Goal: Task Accomplishment & Management: Use online tool/utility

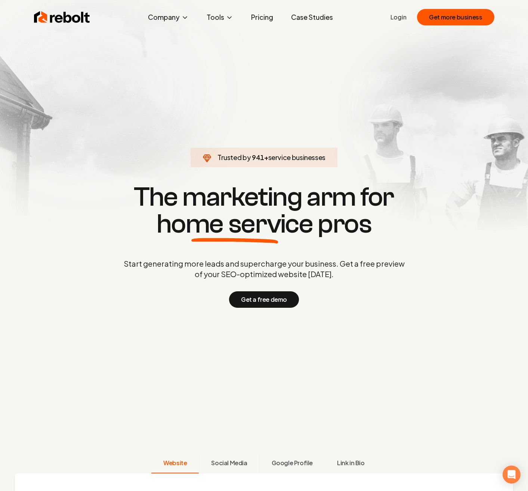
click at [399, 15] on link "Login" at bounding box center [398, 17] width 16 height 9
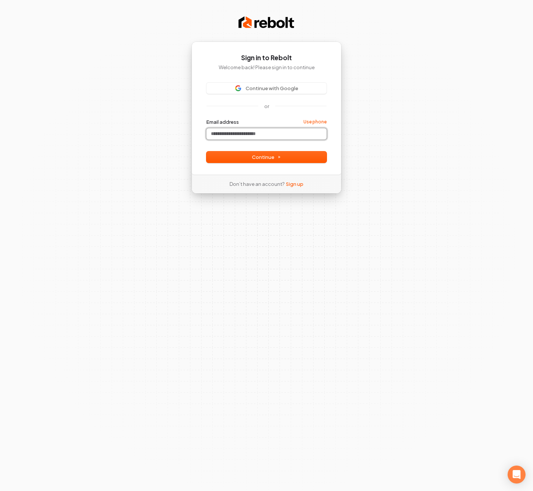
click at [265, 132] on input "Email address" at bounding box center [267, 133] width 120 height 11
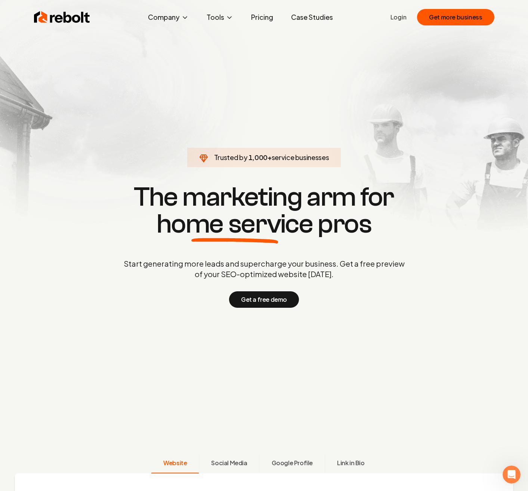
click at [400, 18] on link "Login" at bounding box center [398, 17] width 16 height 9
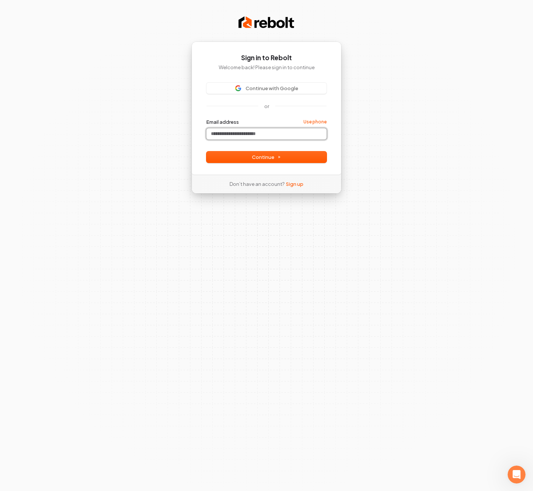
click at [238, 133] on input "Email address" at bounding box center [267, 133] width 120 height 11
paste input "**********"
click at [239, 156] on button "Continue" at bounding box center [267, 156] width 120 height 11
type input "**********"
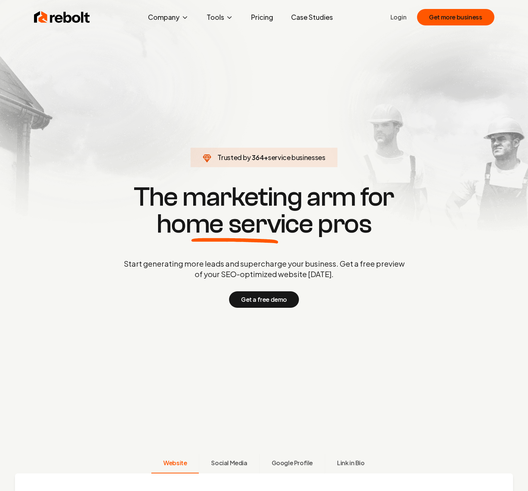
click at [396, 17] on link "Login" at bounding box center [398, 17] width 16 height 9
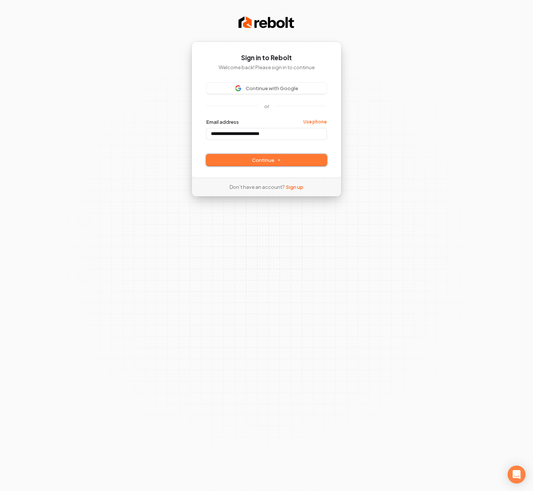
click at [280, 163] on span "Continue" at bounding box center [266, 160] width 29 height 7
type input "**********"
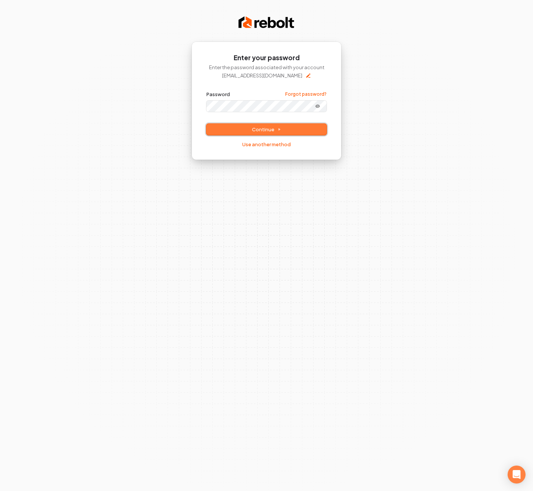
click at [238, 131] on button "Continue" at bounding box center [267, 129] width 120 height 11
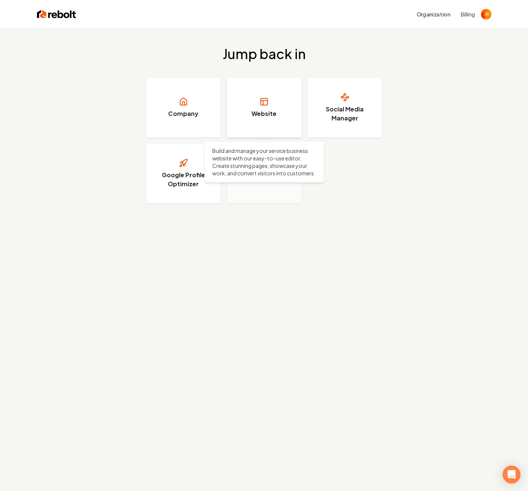
click at [267, 107] on link "Website" at bounding box center [264, 108] width 75 height 60
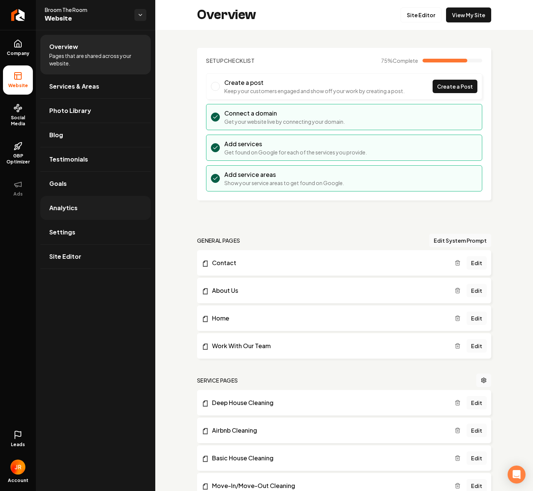
click at [127, 208] on link "Analytics" at bounding box center [95, 208] width 111 height 24
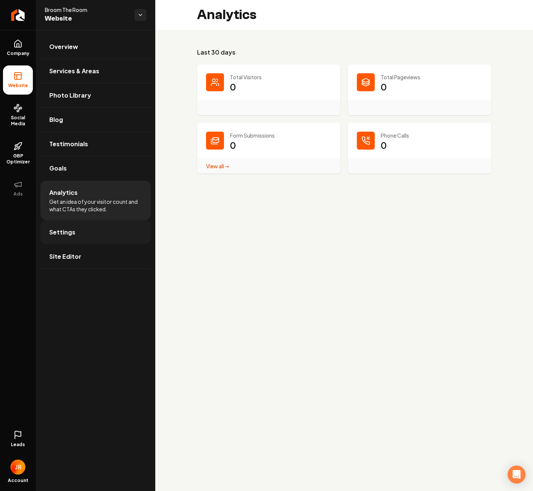
click at [70, 233] on span "Settings" at bounding box center [62, 232] width 26 height 9
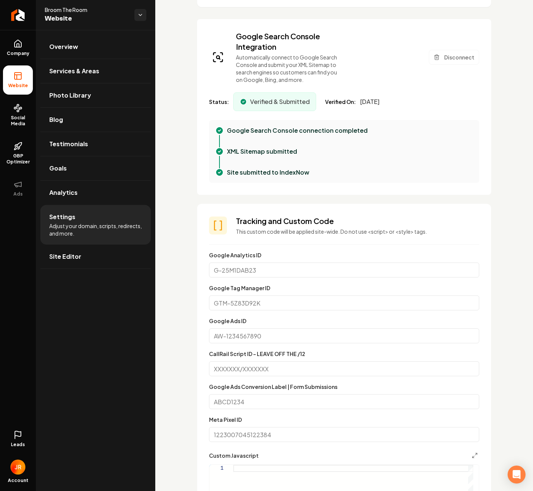
scroll to position [262, 0]
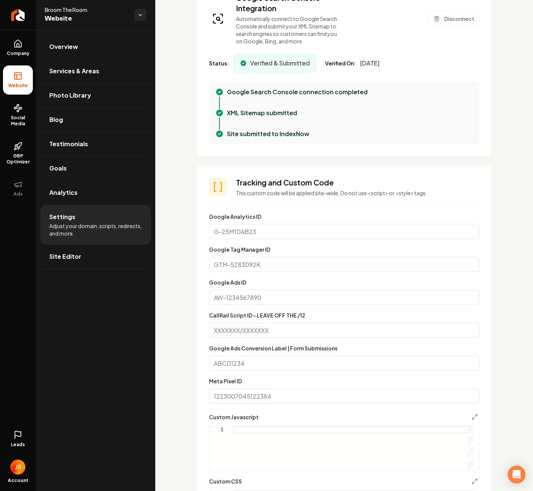
click at [230, 226] on input "Google Analytics ID" at bounding box center [344, 231] width 270 height 15
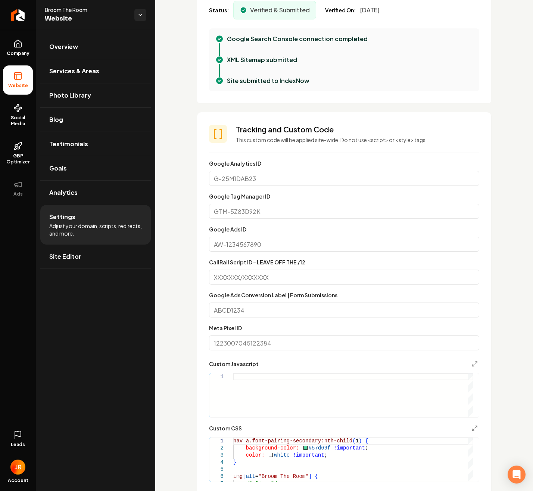
scroll to position [336, 0]
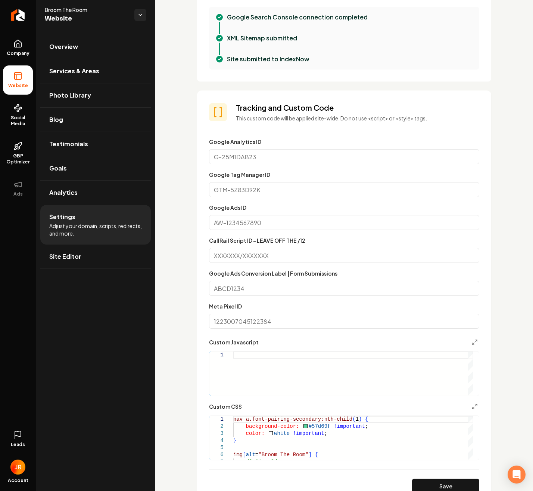
click at [242, 321] on input "Meta Pixel ID" at bounding box center [344, 320] width 270 height 15
click at [242, 186] on input "Google Tag Manager ID" at bounding box center [344, 189] width 270 height 15
paste input "GTM-K266RXR8"
type input "GTM-K266RXR8"
click at [179, 255] on div "Custom domain Connect and configure a custom domain. Domain Connected broomther…" at bounding box center [344, 240] width 378 height 1092
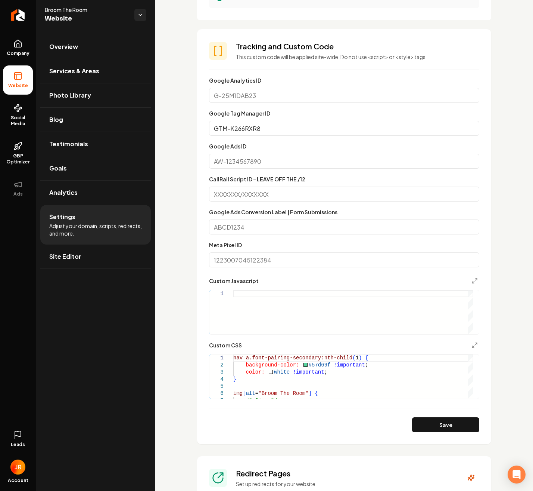
scroll to position [374, 0]
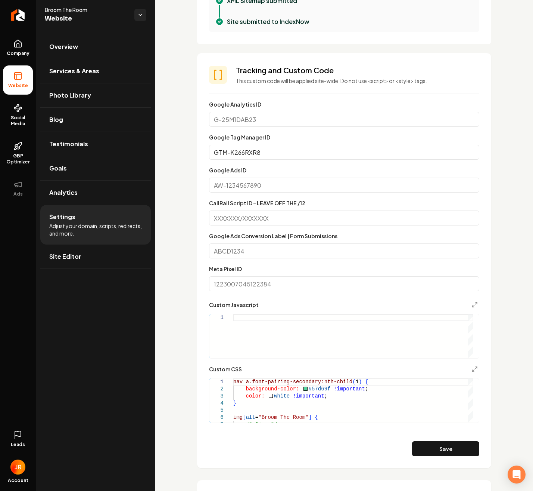
click at [247, 118] on input "Google Analytics ID" at bounding box center [344, 119] width 270 height 15
paste input "G-FQF0VEDPNE"
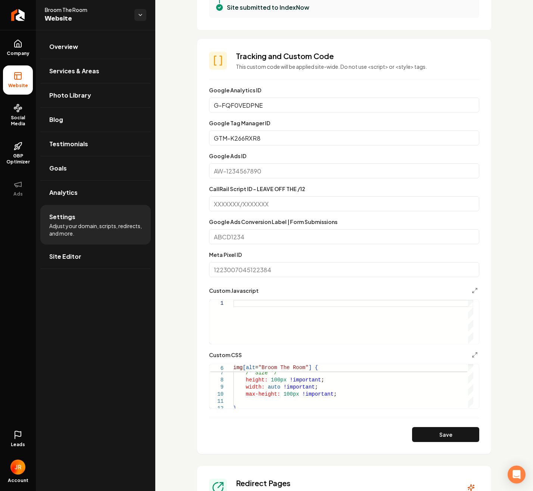
scroll to position [411, 0]
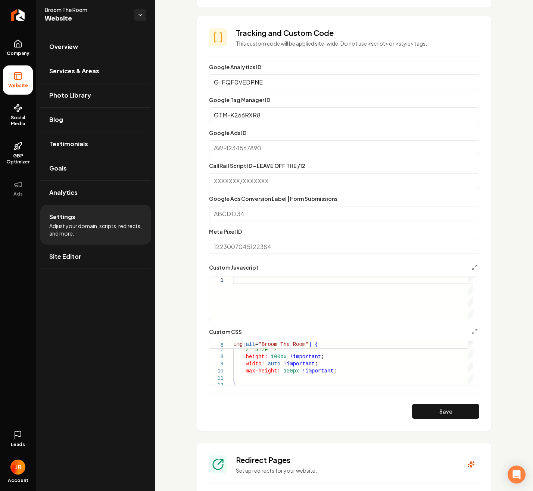
type input "G-FQF0VEDPNE"
click at [448, 408] on button "Save" at bounding box center [445, 410] width 67 height 15
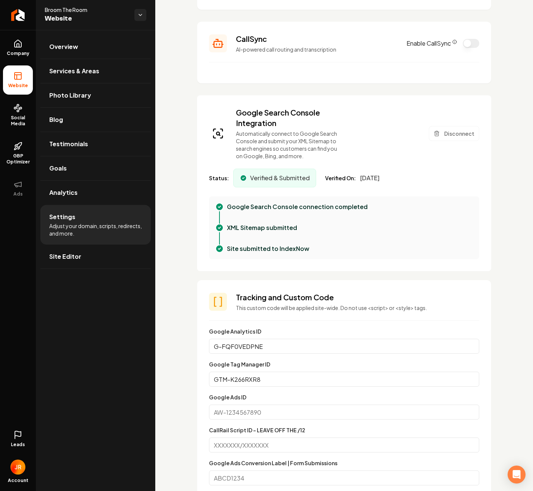
scroll to position [146, 0]
click at [74, 53] on link "Overview" at bounding box center [95, 47] width 111 height 24
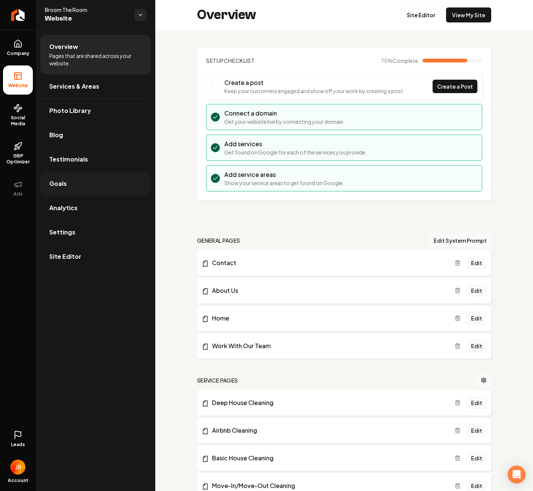
click at [62, 185] on span "Goals" at bounding box center [58, 183] width 18 height 9
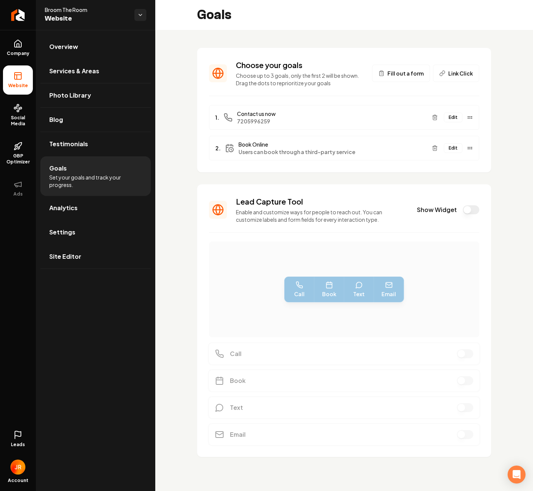
click at [457, 149] on button "Edit" at bounding box center [453, 148] width 19 height 10
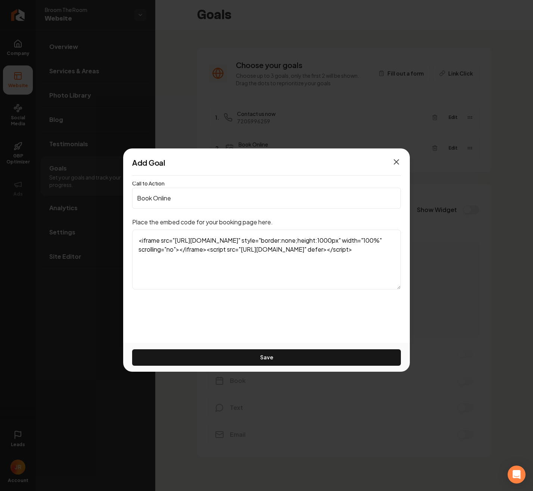
click at [400, 162] on icon "button" at bounding box center [396, 161] width 9 height 9
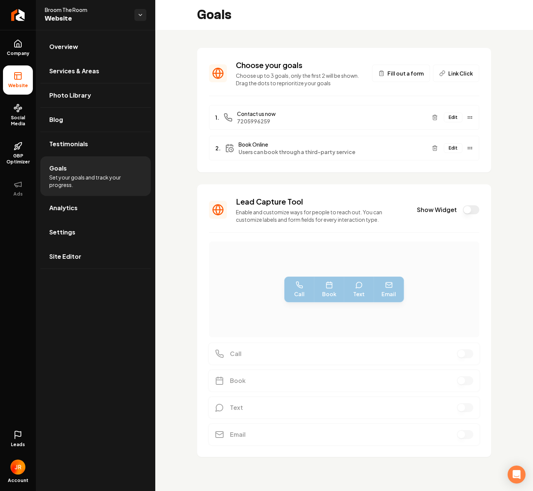
click at [411, 75] on span "Fill out a form" at bounding box center [406, 72] width 36 height 7
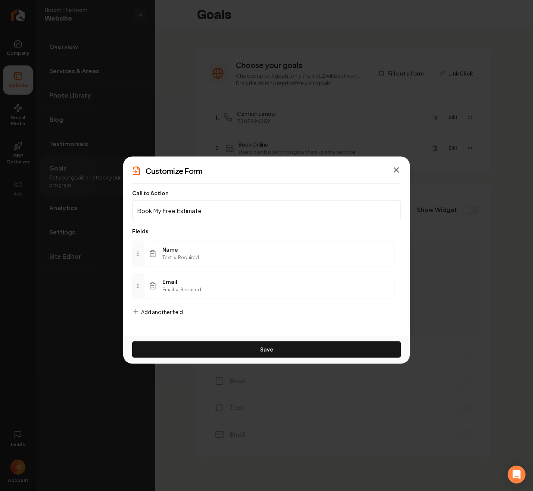
click at [396, 169] on icon "button" at bounding box center [397, 169] width 4 height 4
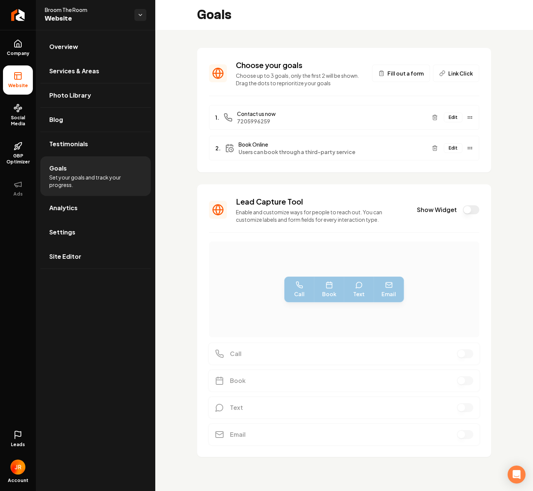
click at [452, 120] on button "Edit" at bounding box center [453, 117] width 19 height 10
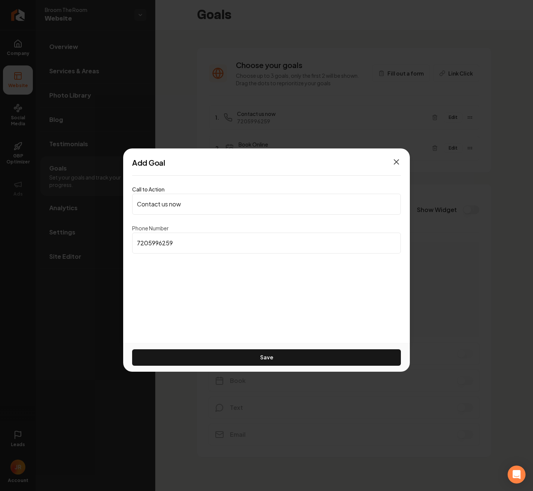
click at [398, 162] on icon "button" at bounding box center [396, 161] width 9 height 9
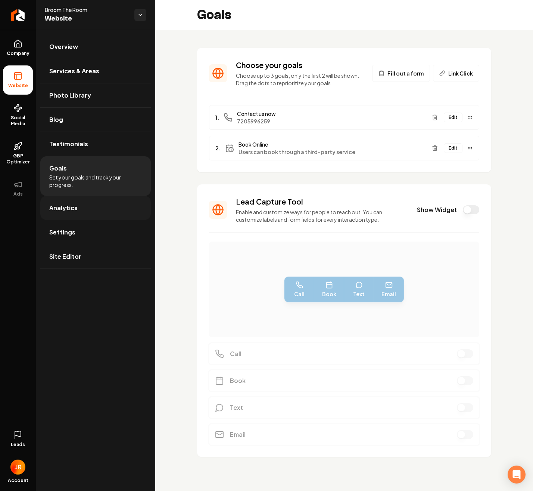
click at [77, 208] on link "Analytics" at bounding box center [95, 208] width 111 height 24
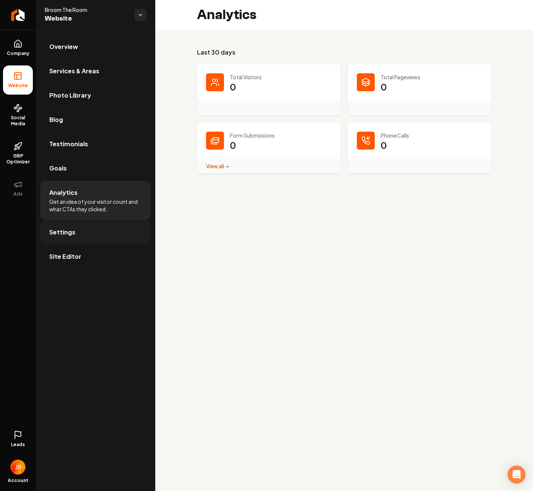
click at [72, 236] on link "Settings" at bounding box center [95, 232] width 111 height 24
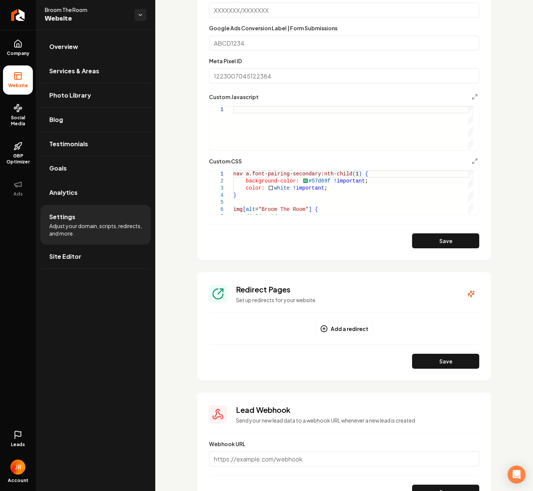
scroll to position [557, 0]
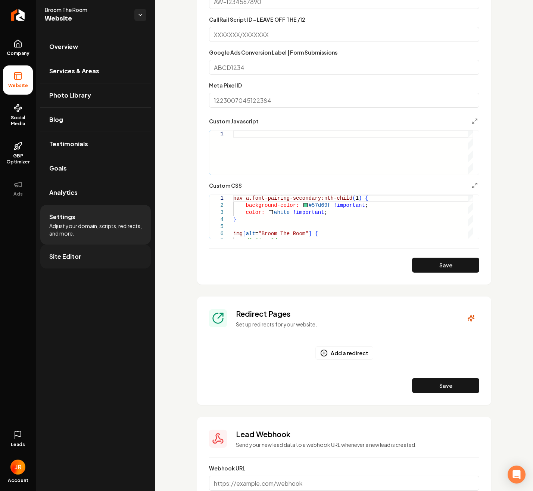
click at [70, 258] on span "Site Editor" at bounding box center [65, 256] width 32 height 9
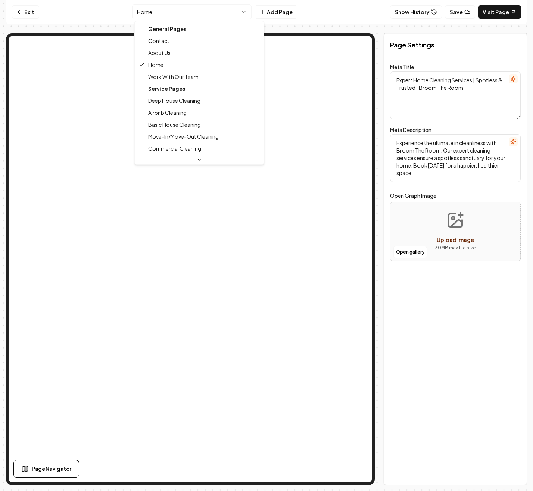
click at [247, 10] on html "Computer Required This feature is only available on a computer. Please switch t…" at bounding box center [266, 245] width 533 height 491
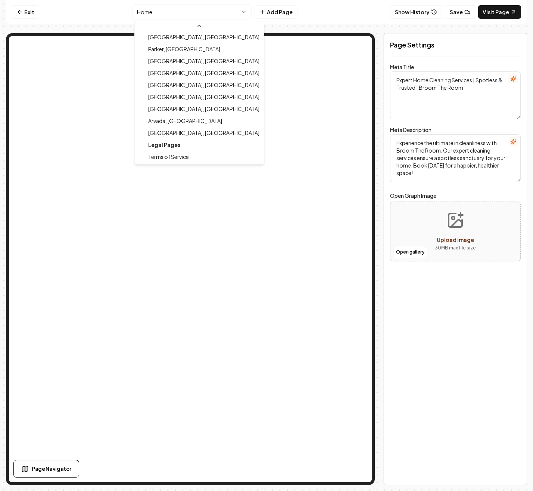
scroll to position [216, 0]
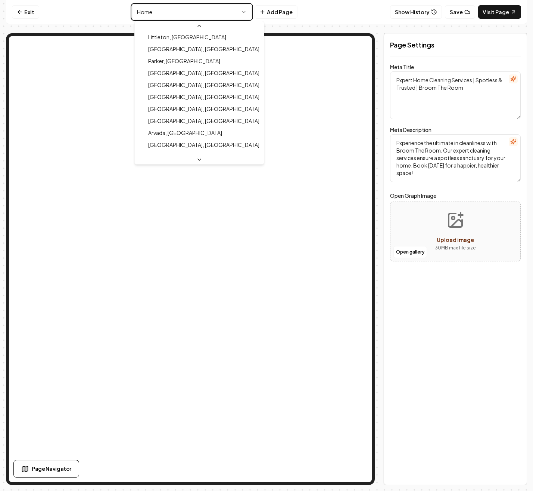
click at [246, 12] on html "Computer Required This feature is only available on a computer. Please switch t…" at bounding box center [266, 245] width 533 height 491
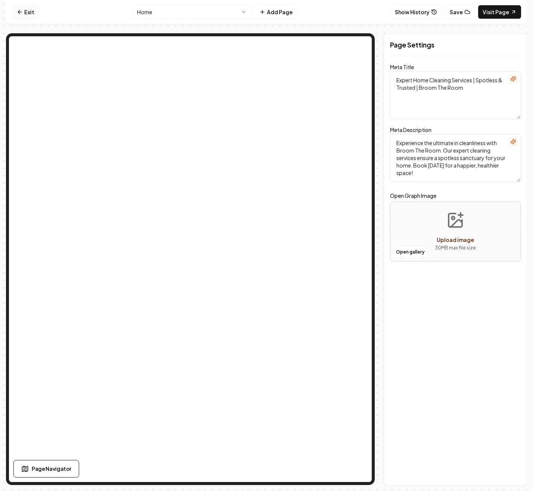
click at [23, 13] on link "Exit" at bounding box center [25, 11] width 27 height 13
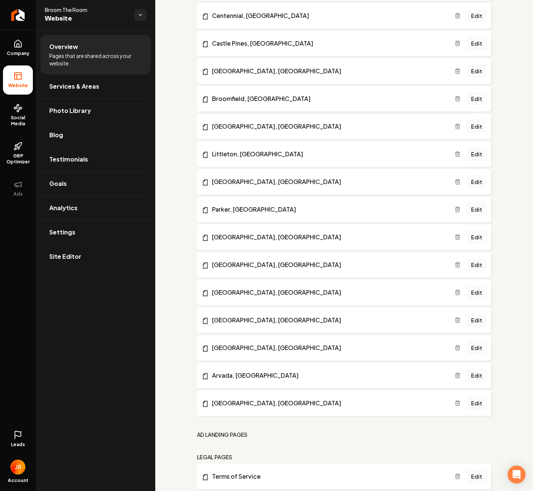
scroll to position [609, 0]
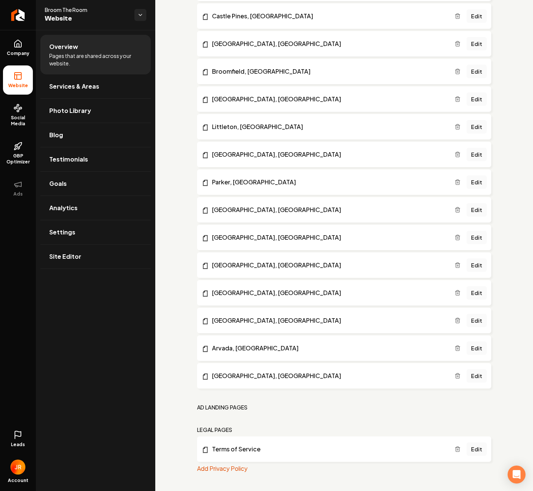
click at [15, 439] on icon at bounding box center [17, 434] width 9 height 9
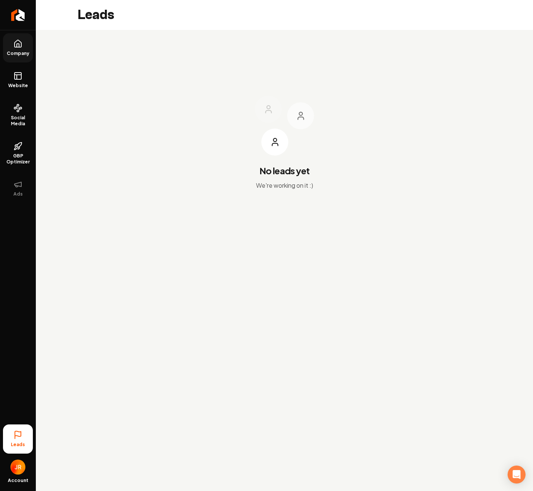
click at [22, 48] on icon at bounding box center [17, 43] width 9 height 9
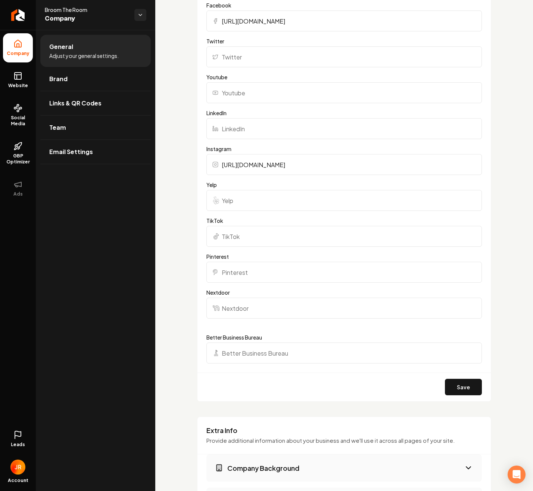
scroll to position [598, 0]
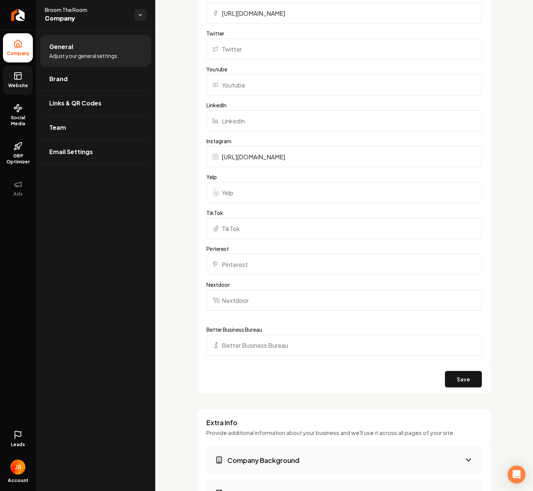
click at [21, 78] on icon at bounding box center [17, 75] width 9 height 9
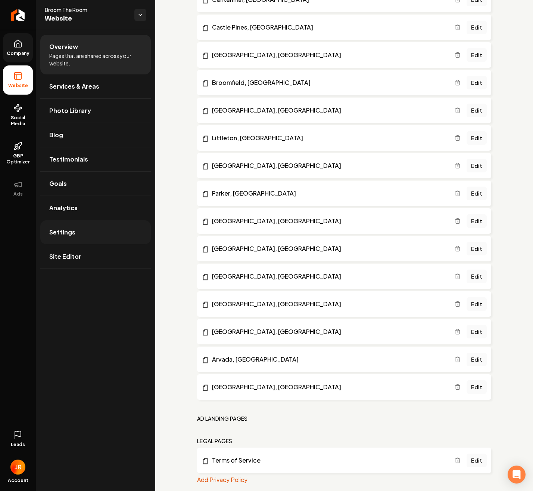
click at [64, 228] on span "Settings" at bounding box center [62, 232] width 26 height 9
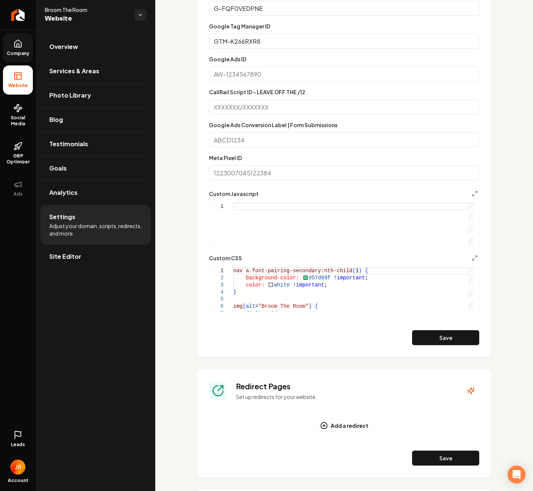
scroll to position [336, 0]
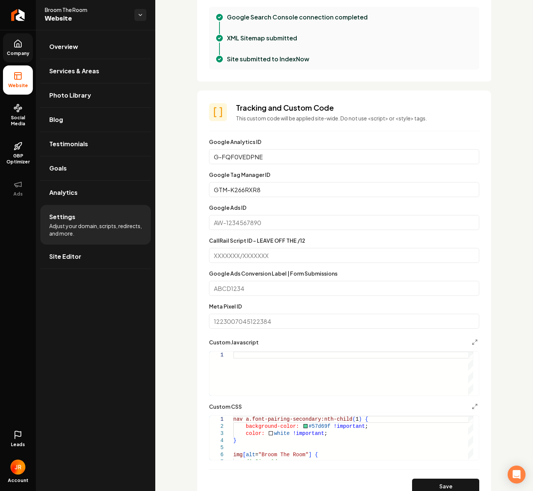
click at [229, 317] on input "Meta Pixel ID" at bounding box center [344, 320] width 270 height 15
paste input "1322522259410781"
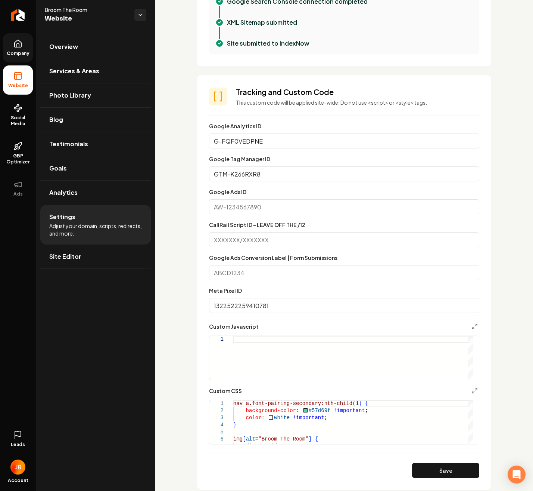
scroll to position [296, 0]
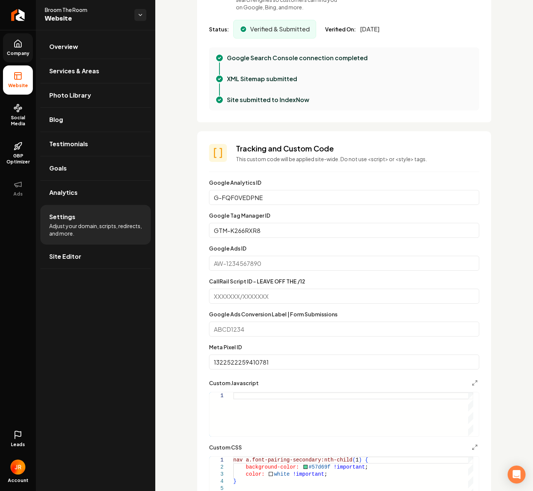
type input "1322522259410781"
click at [251, 197] on input "G-FQF0VEDPNE" at bounding box center [344, 197] width 270 height 15
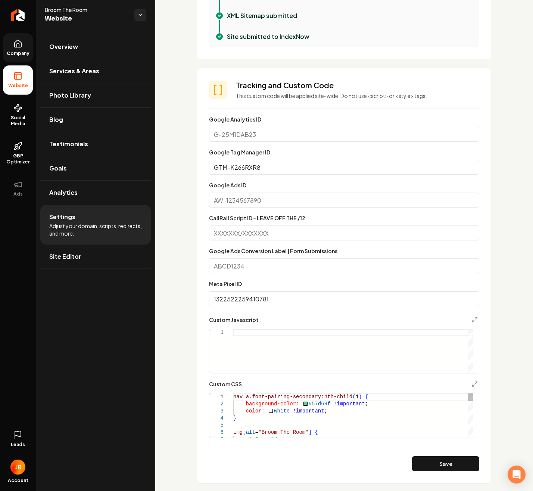
scroll to position [557, 0]
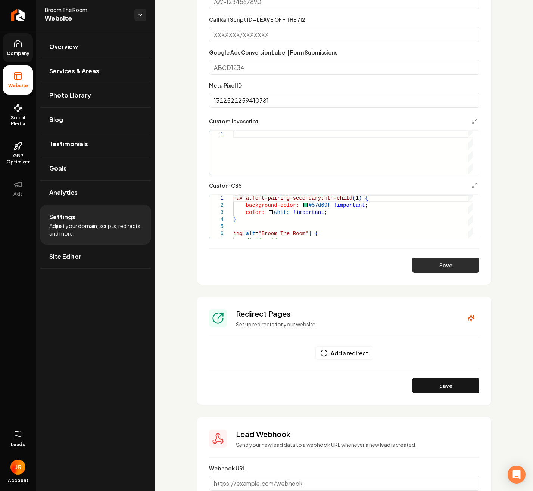
click at [434, 259] on button "Save" at bounding box center [445, 264] width 67 height 15
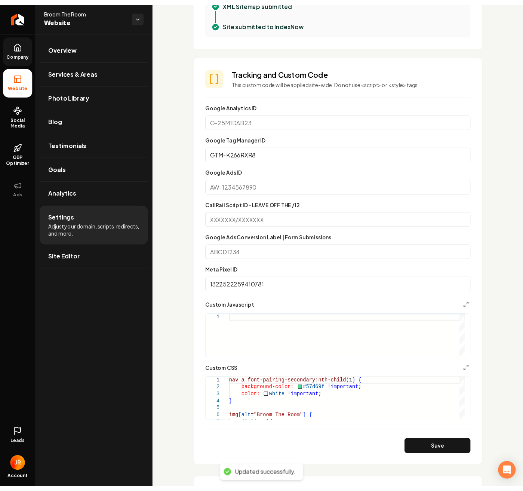
scroll to position [370, 0]
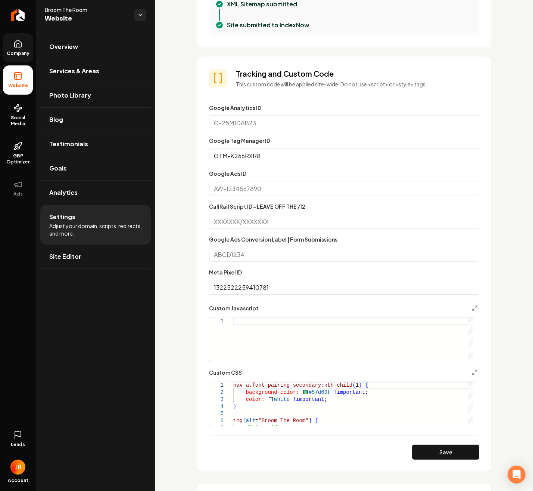
click at [356, 141] on div "Google Tag Manager ID GTM-K266RXR8" at bounding box center [344, 149] width 270 height 27
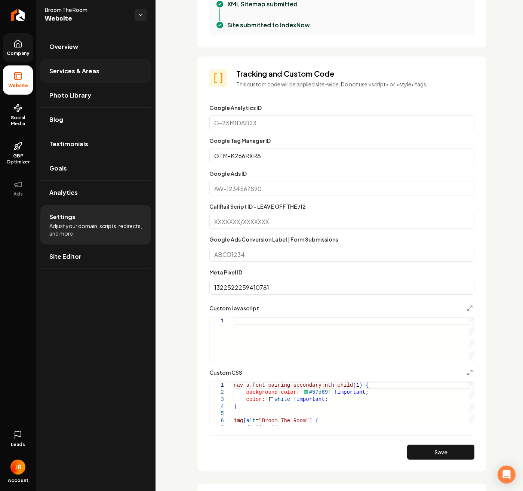
click at [77, 72] on span "Services & Areas" at bounding box center [74, 70] width 50 height 9
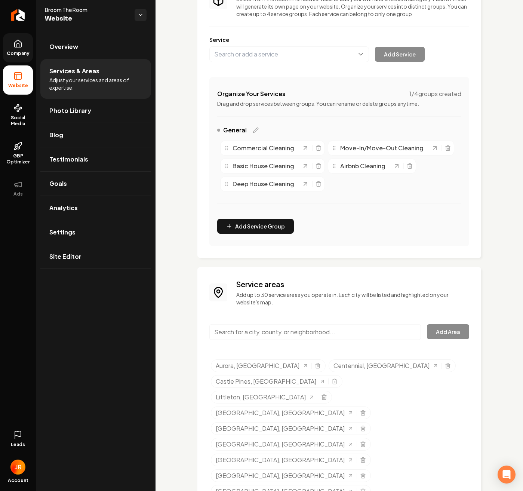
scroll to position [87, 0]
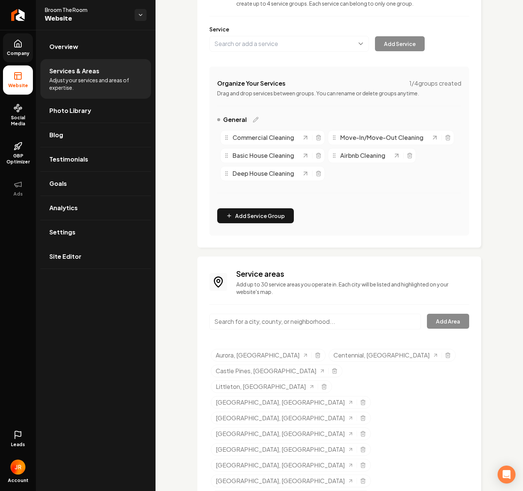
click at [22, 46] on icon at bounding box center [17, 43] width 9 height 9
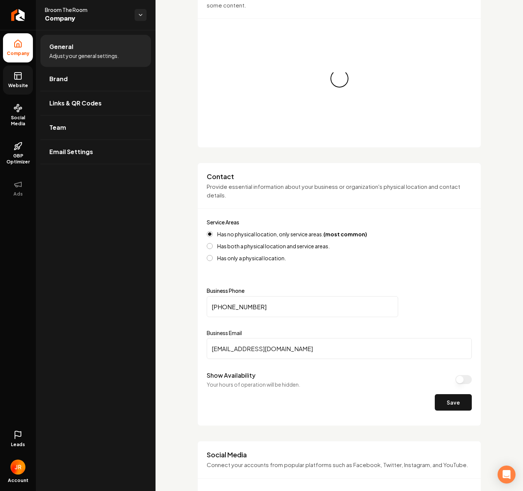
click at [18, 77] on icon at bounding box center [17, 75] width 9 height 9
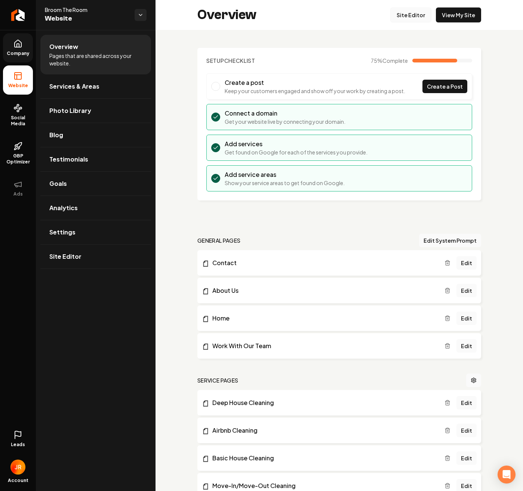
click at [398, 18] on link "Site Editor" at bounding box center [410, 14] width 41 height 15
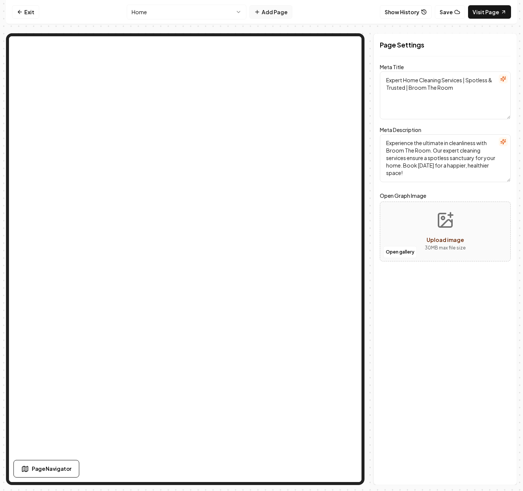
click at [268, 12] on button "Add Page" at bounding box center [270, 11] width 43 height 13
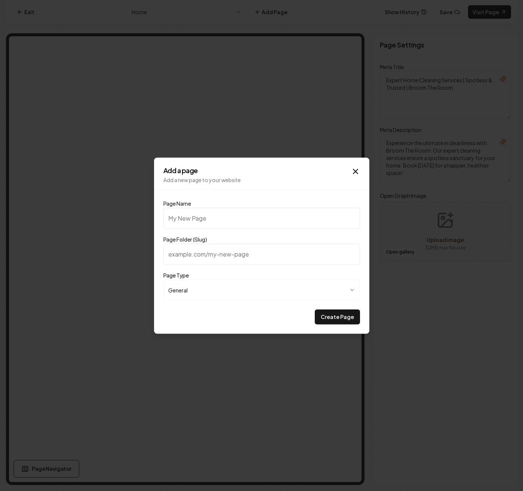
click at [203, 223] on input "Page Name" at bounding box center [261, 217] width 197 height 21
type input "T"
type input "t"
type input "Th"
type input "th"
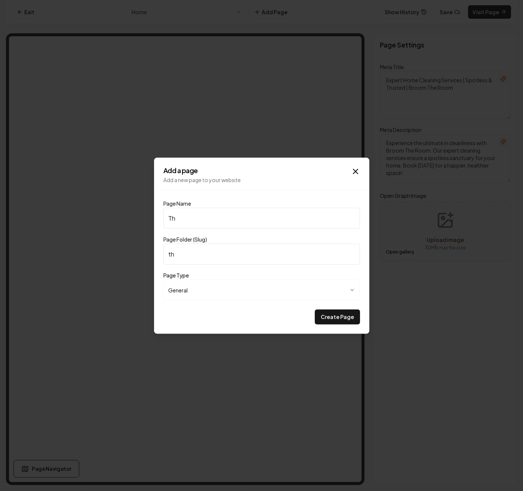
type input "Tha"
type input "tha"
type input "Than"
type input "than"
type input "Thank"
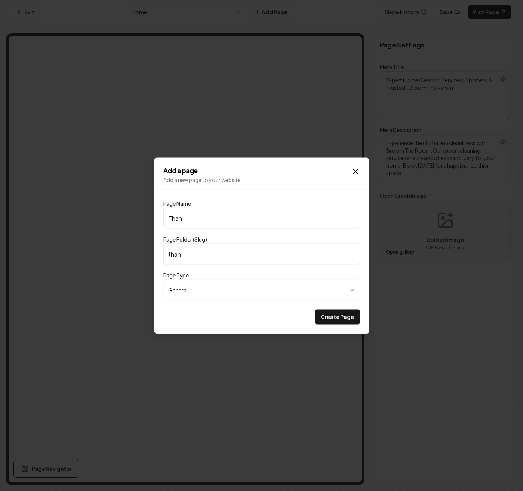
type input "thank"
type input "Thank Y"
type input "thank-y"
type input "Thank Yo"
type input "thank-yo"
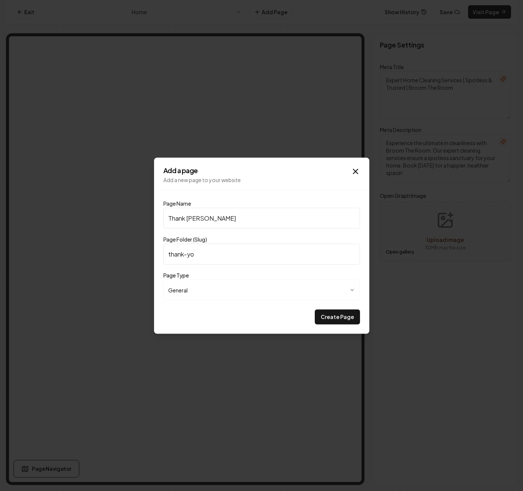
type input "Thank You"
type input "thank-you"
type input "Thank You"
click at [208, 296] on body "**********" at bounding box center [261, 245] width 523 height 491
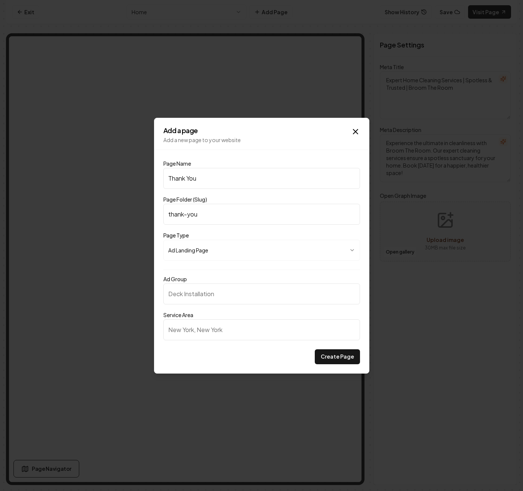
click at [207, 292] on input "Ad Group" at bounding box center [261, 293] width 197 height 21
click at [218, 254] on body "**********" at bounding box center [261, 245] width 523 height 491
select select "*******"
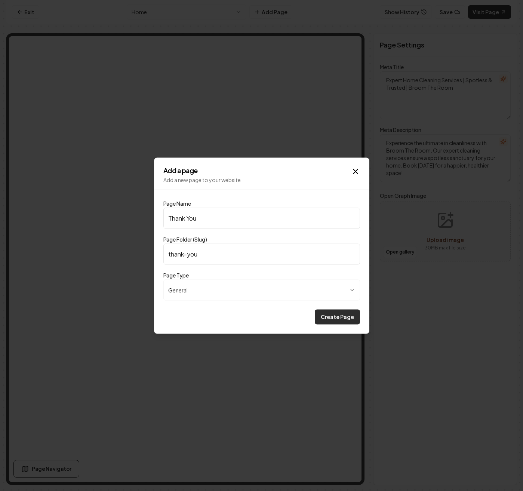
click at [337, 313] on button "Create Page" at bounding box center [337, 316] width 45 height 15
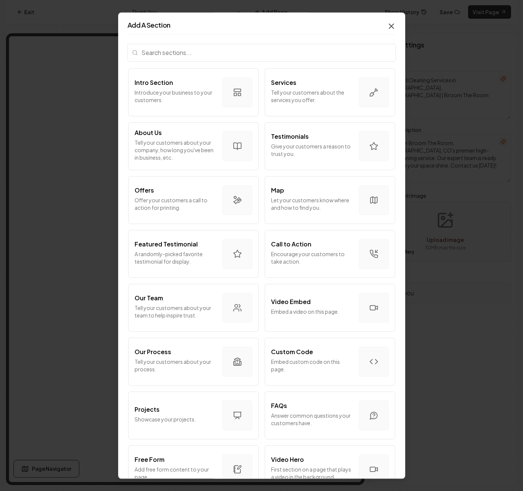
click at [388, 27] on icon "button" at bounding box center [391, 26] width 9 height 9
click at [388, 22] on icon "button" at bounding box center [391, 26] width 9 height 9
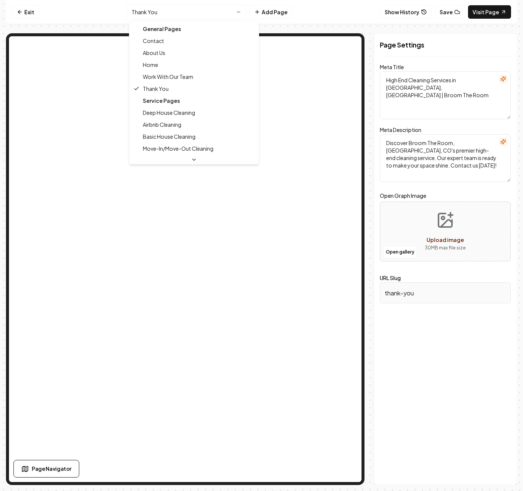
click at [207, 12] on html "Computer Required This feature is only available on a computer. Please switch t…" at bounding box center [261, 245] width 523 height 491
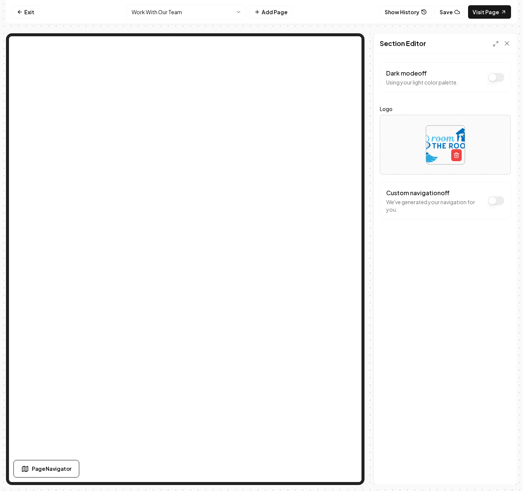
click at [220, 10] on html "Computer Required This feature is only available on a computer. Please switch t…" at bounding box center [261, 245] width 523 height 491
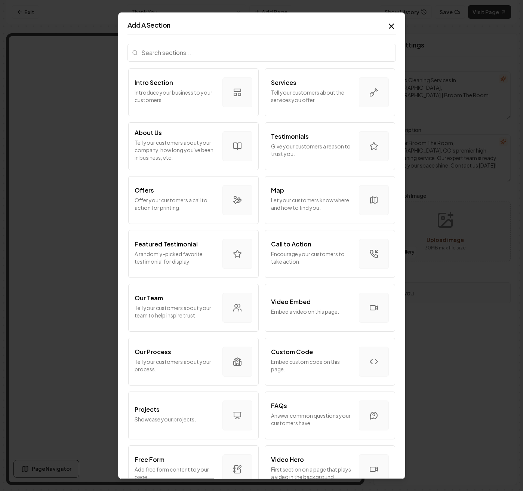
drag, startPoint x: 189, startPoint y: 98, endPoint x: 59, endPoint y: 103, distance: 130.1
click at [59, 103] on body "Computer Required This feature is only available on a computer. Please switch t…" at bounding box center [261, 245] width 523 height 491
click at [173, 99] on p "Introduce your business to your customers." at bounding box center [175, 96] width 82 height 15
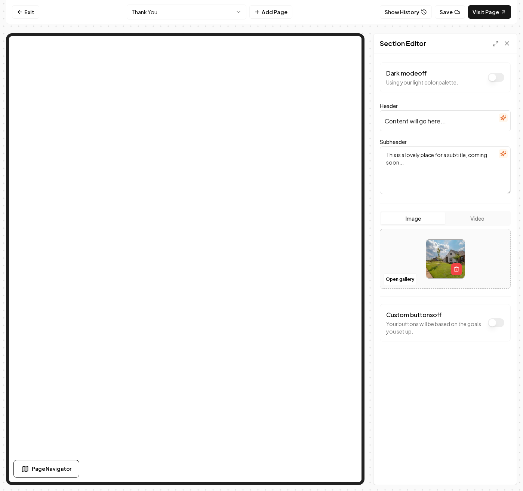
click at [414, 117] on input "Content will go here..." at bounding box center [445, 120] width 131 height 21
click at [504, 120] on icon "button" at bounding box center [503, 118] width 6 height 6
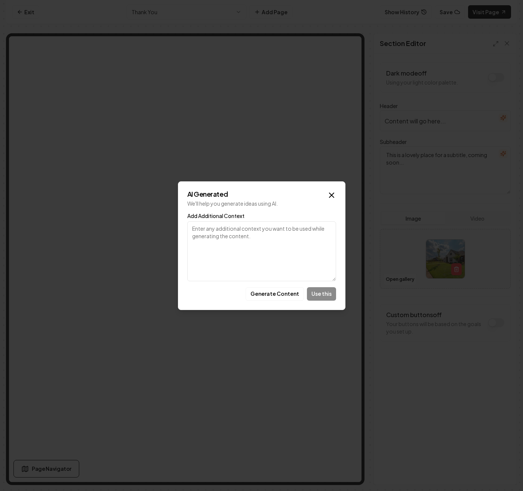
click at [237, 233] on textarea "Add Additional Context" at bounding box center [261, 251] width 149 height 60
click at [232, 238] on textarea "Add Additional Context" at bounding box center [261, 251] width 149 height 60
click at [336, 194] on div "AI Generated We'll help you generate ideas using AI. Add Additional Context Gen…" at bounding box center [261, 245] width 167 height 129
click at [333, 193] on icon "button" at bounding box center [331, 195] width 4 height 4
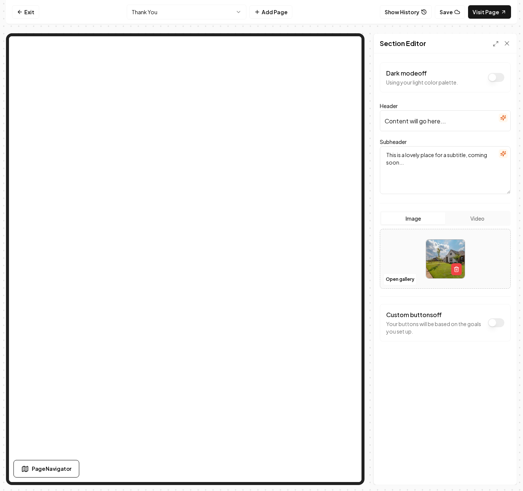
click at [427, 122] on input "Content will go here..." at bounding box center [445, 120] width 131 height 21
type input "Thank you for booking!"
click at [405, 165] on textarea "This is a lovely place for a subtitle, coming soon..." at bounding box center [445, 170] width 131 height 48
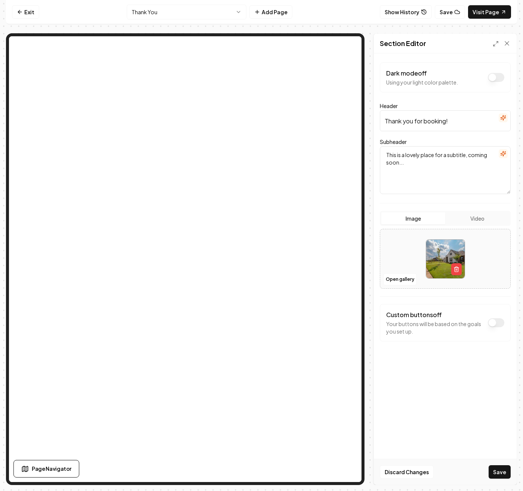
click at [405, 165] on textarea "This is a lovely place for a subtitle, coming soon..." at bounding box center [445, 170] width 131 height 48
click at [504, 155] on icon "button" at bounding box center [503, 154] width 6 height 6
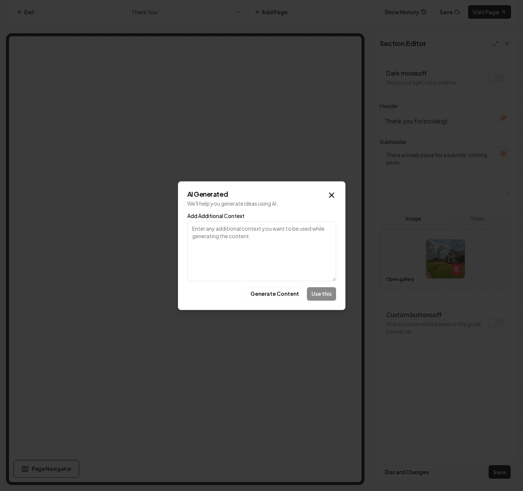
click at [244, 229] on textarea "Add Additional Context" at bounding box center [261, 251] width 149 height 60
type textarea "generate text for a booking confirmation text, saying customer will recevie a c…"
click at [281, 291] on button "Generate Content" at bounding box center [274, 293] width 58 height 13
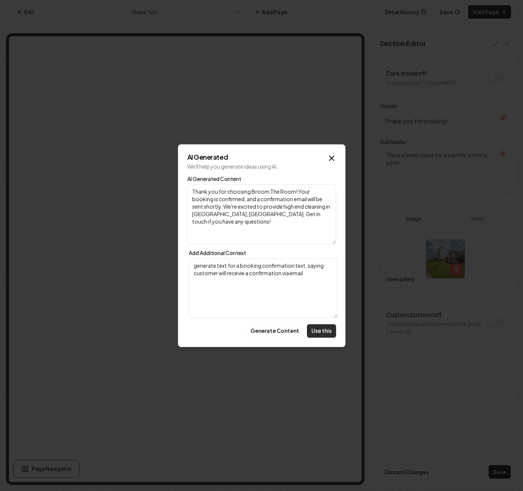
click at [322, 331] on button "Use this" at bounding box center [321, 330] width 29 height 13
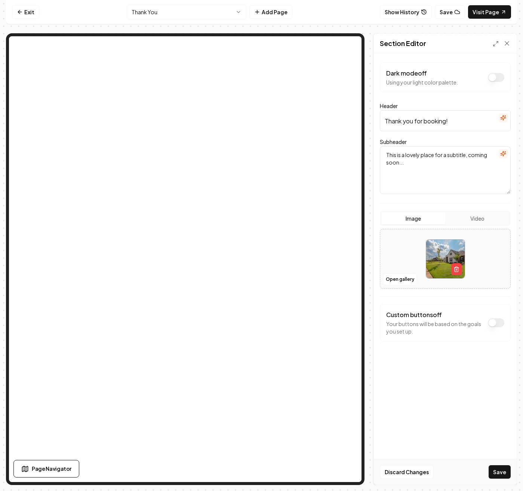
click at [391, 207] on form "Dark mode off Using your light color palette. Header Thank you for booking! Sub…" at bounding box center [445, 216] width 131 height 309
click at [493, 77] on button "Dark mode off" at bounding box center [496, 77] width 16 height 9
click at [493, 77] on button "Dark mode on" at bounding box center [496, 77] width 16 height 9
click at [492, 324] on button "Dark mode off" at bounding box center [496, 322] width 16 height 9
click at [498, 321] on button "Dark mode off" at bounding box center [496, 322] width 16 height 9
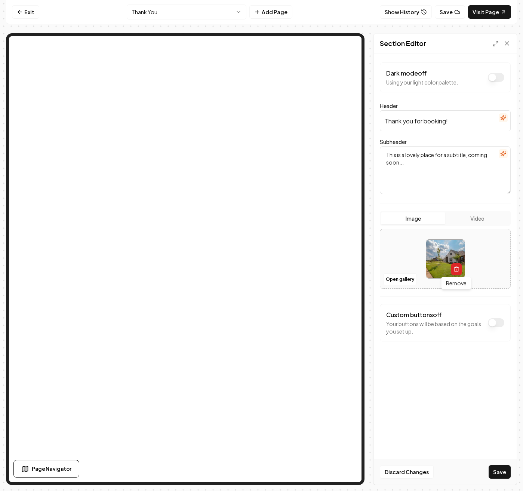
click at [453, 267] on icon "button" at bounding box center [456, 269] width 6 height 6
click at [441, 255] on icon "Upload image" at bounding box center [445, 247] width 18 height 18
click at [471, 214] on button "Video" at bounding box center [477, 218] width 64 height 12
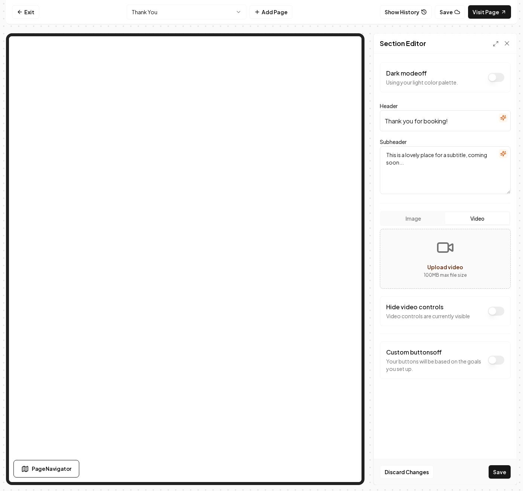
click at [408, 216] on button "Image" at bounding box center [413, 218] width 64 height 12
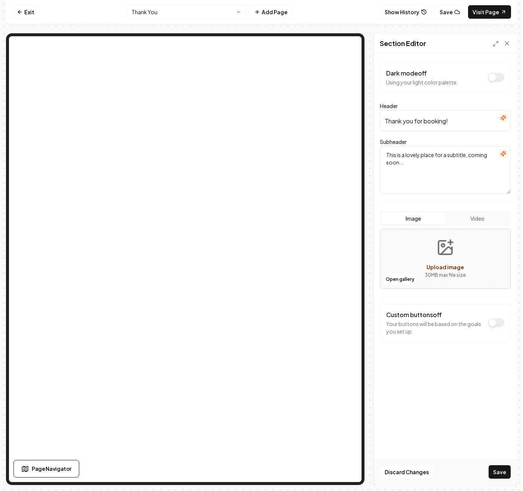
click at [452, 242] on icon "Upload image" at bounding box center [450, 242] width 4 height 0
click at [397, 282] on button "Open gallery" at bounding box center [400, 279] width 34 height 12
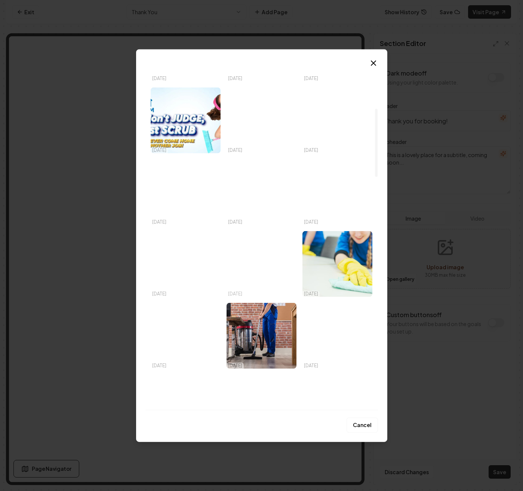
scroll to position [224, 0]
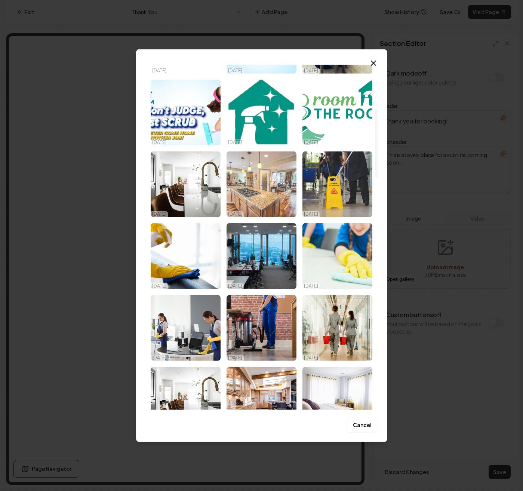
click at [279, 175] on img "Select image image_68add7825c7cd75eb86f8894.jpeg" at bounding box center [261, 184] width 70 height 66
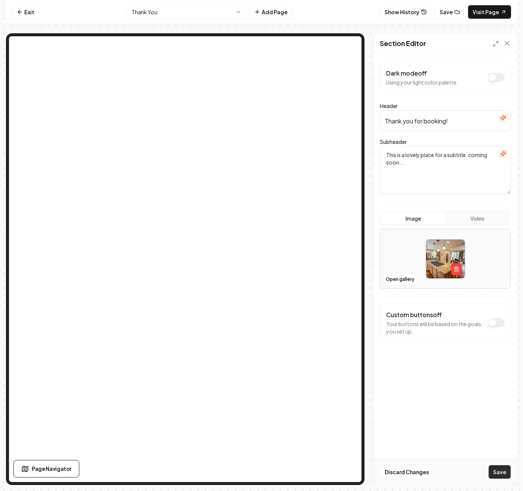
click at [503, 474] on button "Save" at bounding box center [499, 471] width 22 height 13
drag, startPoint x: 386, startPoint y: 154, endPoint x: 488, endPoint y: 158, distance: 102.0
click at [488, 158] on textarea "This is a lovely place for a subtitle, coming soon..." at bounding box center [445, 170] width 131 height 48
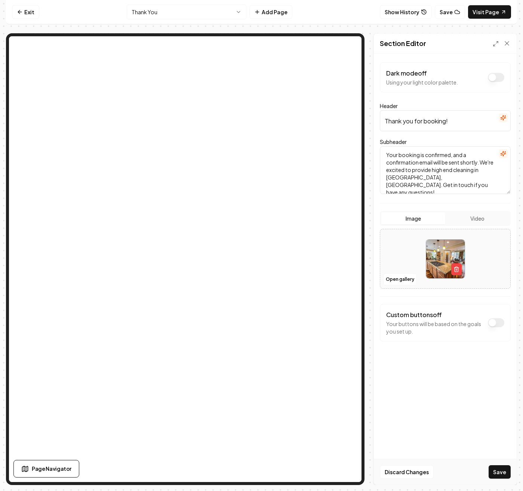
type textarea "Your booking is confirmed, and a confirmation email will be sent shortly. We're…"
click at [426, 118] on input "Thank you for booking!" at bounding box center [445, 120] width 131 height 21
paste input "choosing Broom The Room!"
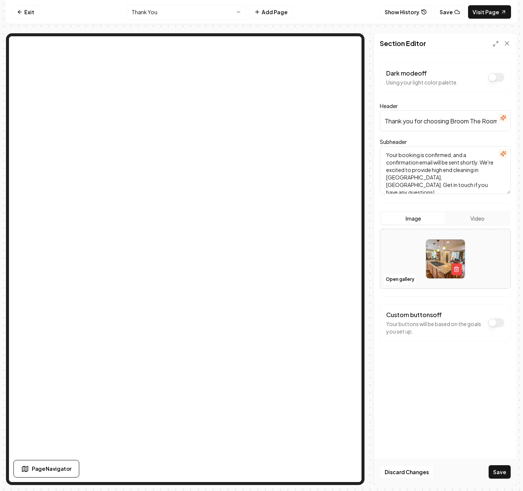
scroll to position [0, 5]
type input "Thank you for choosing Broom The Room!"
click at [441, 367] on form "Dark mode off Using your light color palette. Header Thank you for choosing Bro…" at bounding box center [445, 216] width 131 height 309
click at [495, 468] on button "Save" at bounding box center [499, 471] width 22 height 13
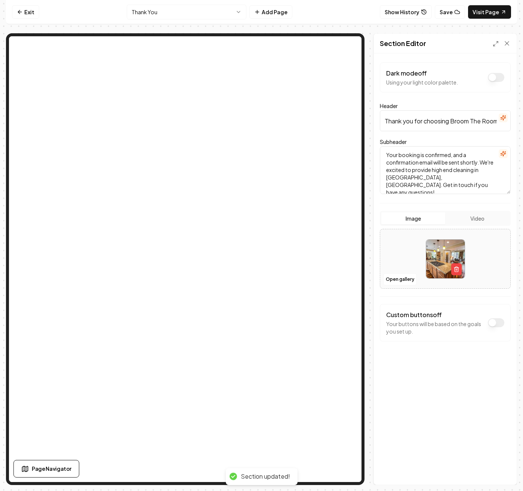
click at [494, 323] on button "Dark mode off" at bounding box center [496, 322] width 16 height 9
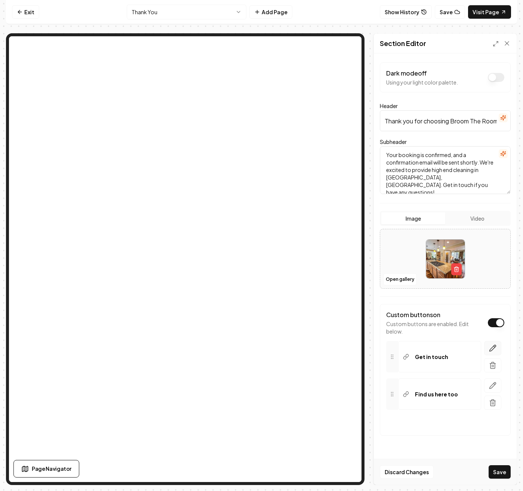
click at [493, 344] on button "button" at bounding box center [492, 348] width 17 height 14
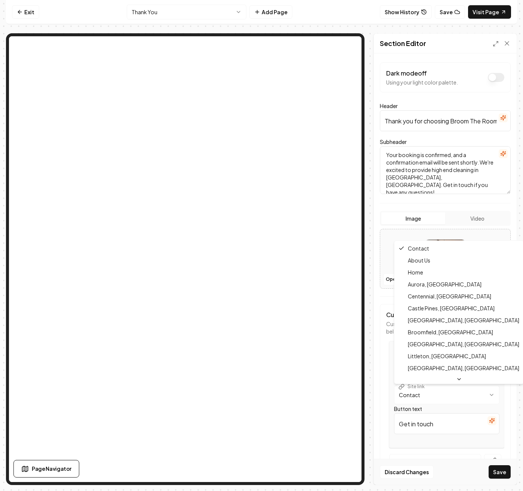
click at [477, 399] on html "**********" at bounding box center [261, 245] width 523 height 491
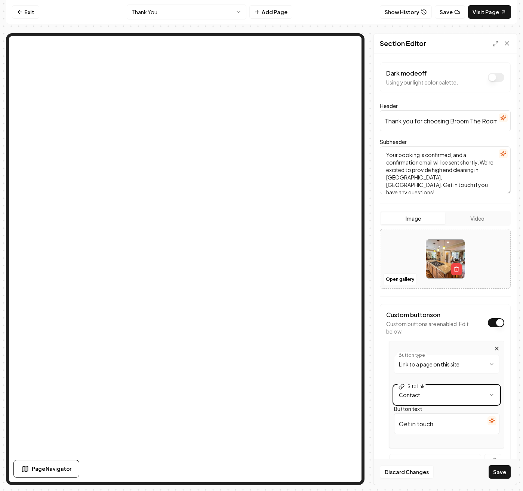
click at [500, 398] on html "**********" at bounding box center [261, 245] width 523 height 491
click at [494, 323] on button "Dark mode off" at bounding box center [496, 322] width 16 height 9
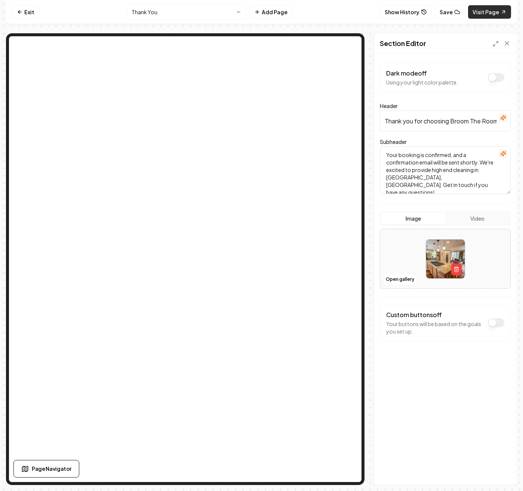
click at [495, 14] on link "Visit Page" at bounding box center [489, 11] width 43 height 13
click at [431, 168] on textarea "Your booking is confirmed, and a confirmation email will be sent shortly. We're…" at bounding box center [445, 170] width 131 height 48
drag, startPoint x: 386, startPoint y: 151, endPoint x: 477, endPoint y: 163, distance: 91.8
click at [477, 163] on textarea "Your booking is confirmed, and a confirmation email will be sent shortly. We're…" at bounding box center [445, 170] width 131 height 48
paste textarea "https://go.broomtheroom.com/clean"
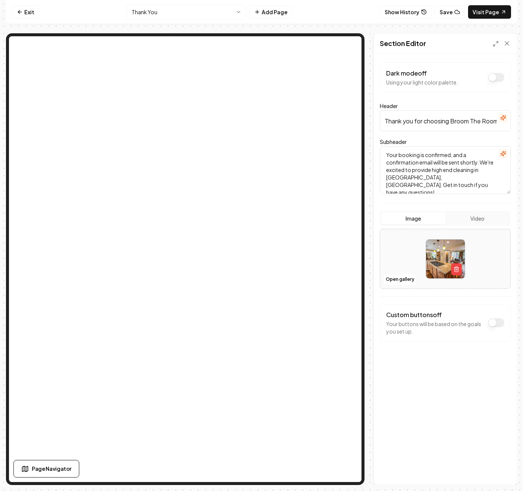
click at [427, 163] on textarea "Your booking is confirmed, and a confirmation email will be sent shortly. We're…" at bounding box center [445, 170] width 131 height 48
paste textarea "Thank You for booking with us. A representative will be in touch with you short…"
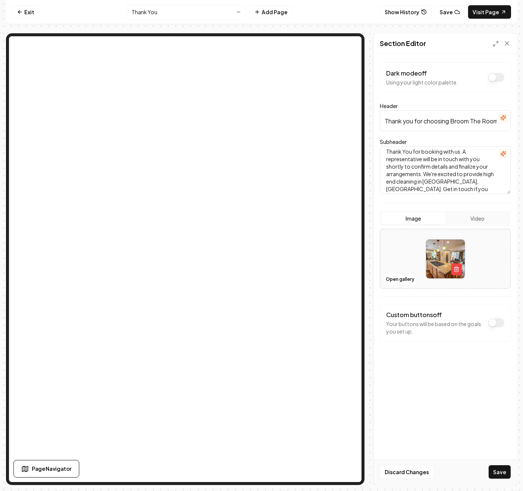
scroll to position [0, 0]
drag, startPoint x: 459, startPoint y: 154, endPoint x: 378, endPoint y: 163, distance: 81.6
click at [379, 155] on div "Dark mode off Using your light color palette. Header Thank you for choosing Bro…" at bounding box center [445, 268] width 143 height 431
type textarea "A representative will be in touch with you shortly to confirm details and final…"
click at [505, 472] on button "Save" at bounding box center [499, 471] width 22 height 13
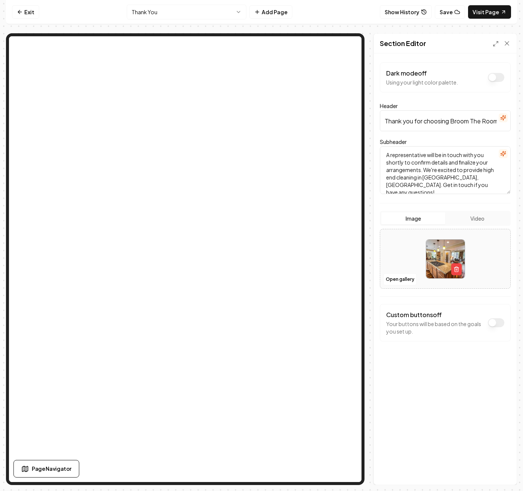
click at [440, 140] on div "Subheader A representative will be in touch with you shortly to confirm details…" at bounding box center [445, 165] width 131 height 57
click at [505, 44] on icon at bounding box center [506, 43] width 7 height 7
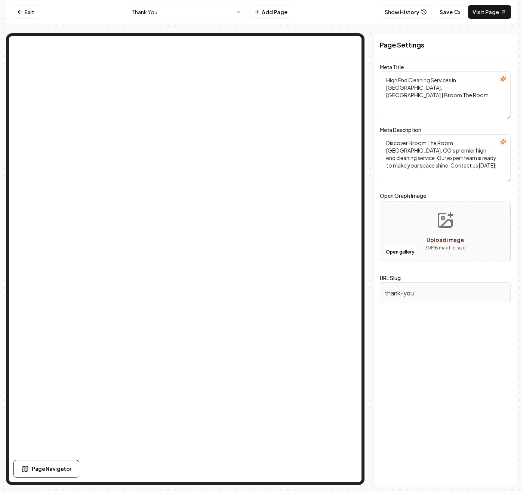
click at [414, 93] on textarea "High End Cleaning Services in Denver, CO | Broom The Room" at bounding box center [445, 95] width 131 height 48
click at [445, 91] on textarea "High End Cleaning Services in Denver, CO | Broom The Room" at bounding box center [445, 95] width 131 height 48
drag, startPoint x: 487, startPoint y: 78, endPoint x: 382, endPoint y: 84, distance: 104.8
click at [382, 84] on textarea "High End Cleaning Services in Denver, CO | Broom The Room" at bounding box center [445, 95] width 131 height 48
click at [393, 82] on textarea "High End Cleaning Services in Denver, CO | Broom The Room" at bounding box center [445, 95] width 131 height 48
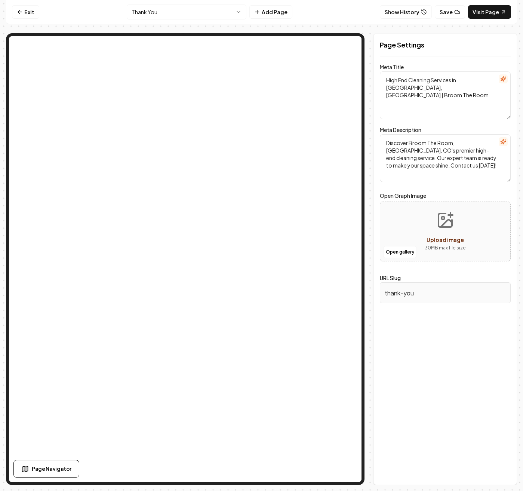
drag, startPoint x: 385, startPoint y: 80, endPoint x: 487, endPoint y: 80, distance: 102.0
click at [487, 80] on textarea "High End Cleaning Services in Denver, CO | Broom The Room" at bounding box center [445, 95] width 131 height 48
type textarea "Thank You | Broom The Room"
drag, startPoint x: 460, startPoint y: 164, endPoint x: 365, endPoint y: 137, distance: 97.9
click at [365, 137] on div "Page Settings Meta Title Thank You | Broom The Room Meta Description Discover B…" at bounding box center [261, 258] width 511 height 451
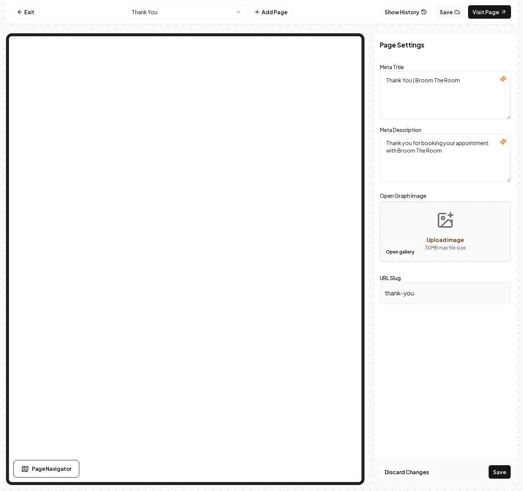
type textarea "Thank you for booking your appointment with Broom The Room"
click at [448, 13] on button "Save" at bounding box center [449, 11] width 30 height 13
click at [499, 468] on button "Save" at bounding box center [499, 471] width 22 height 13
click at [448, 12] on button "Save" at bounding box center [449, 11] width 30 height 13
click at [27, 13] on link "Exit" at bounding box center [25, 11] width 27 height 13
